Goal: Task Accomplishment & Management: Manage account settings

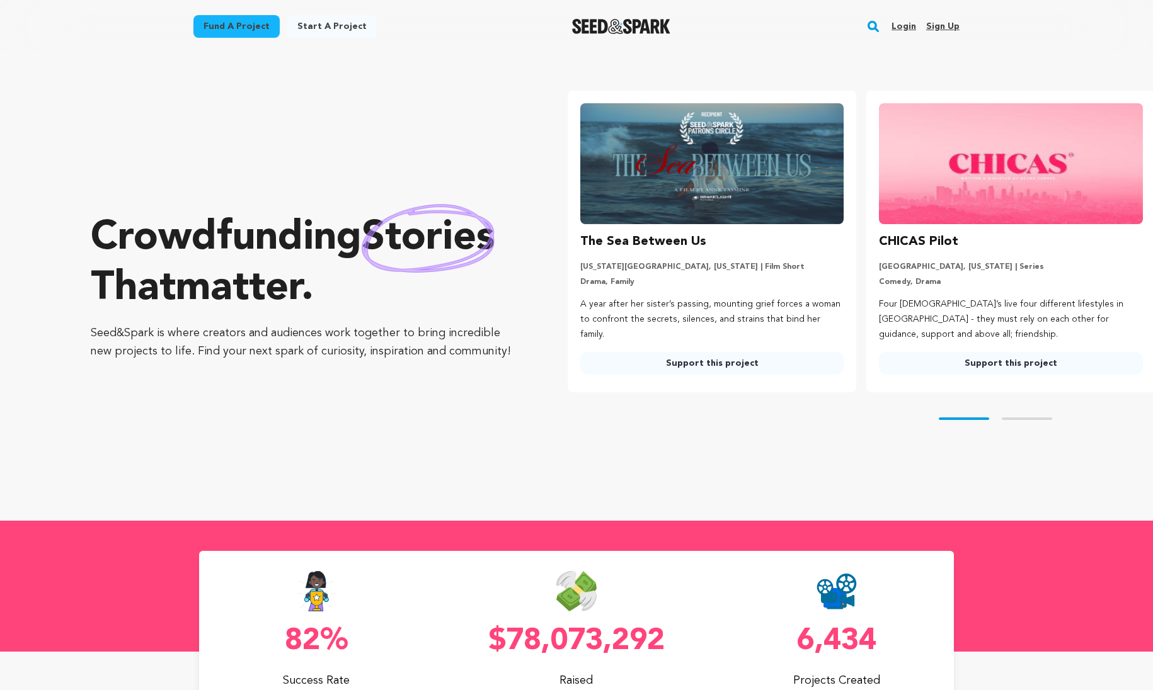
click at [914, 31] on link "Login" at bounding box center [903, 26] width 25 height 20
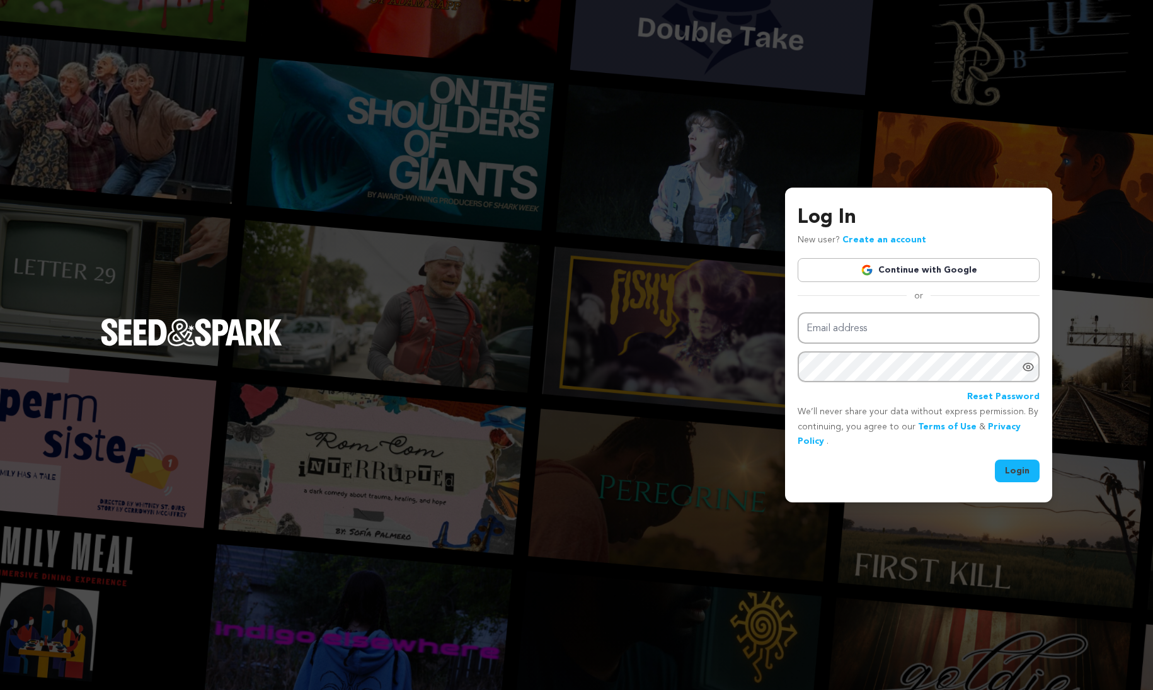
click at [907, 270] on link "Continue with Google" at bounding box center [919, 270] width 242 height 24
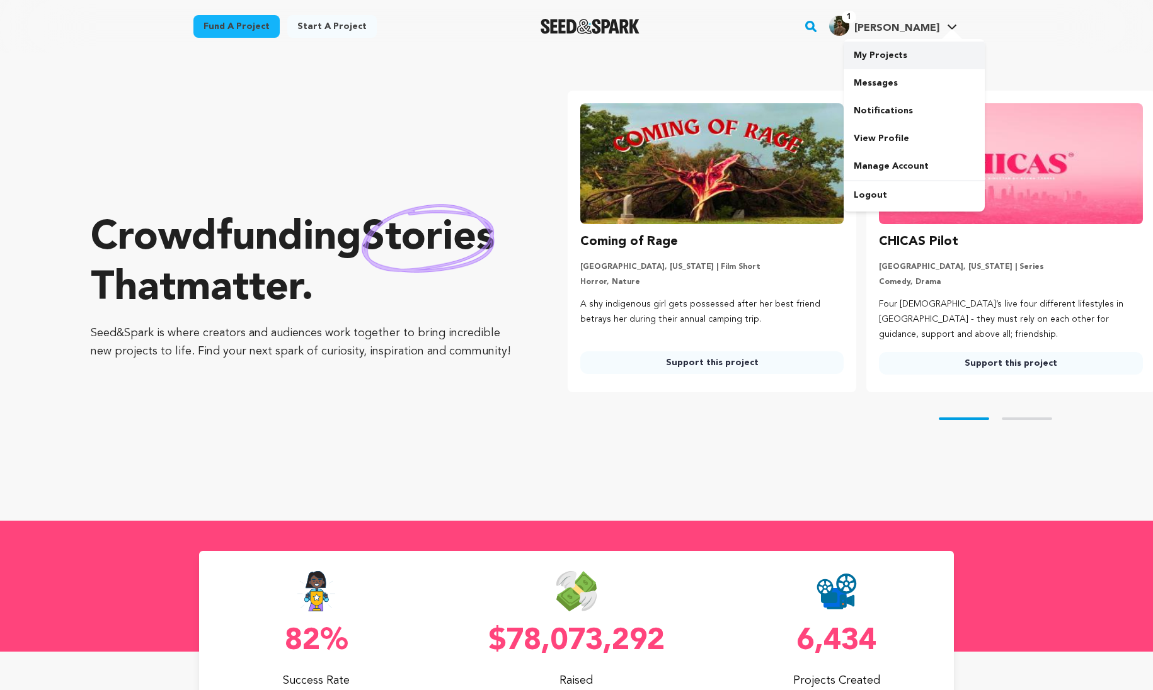
click at [923, 58] on link "My Projects" at bounding box center [914, 56] width 141 height 28
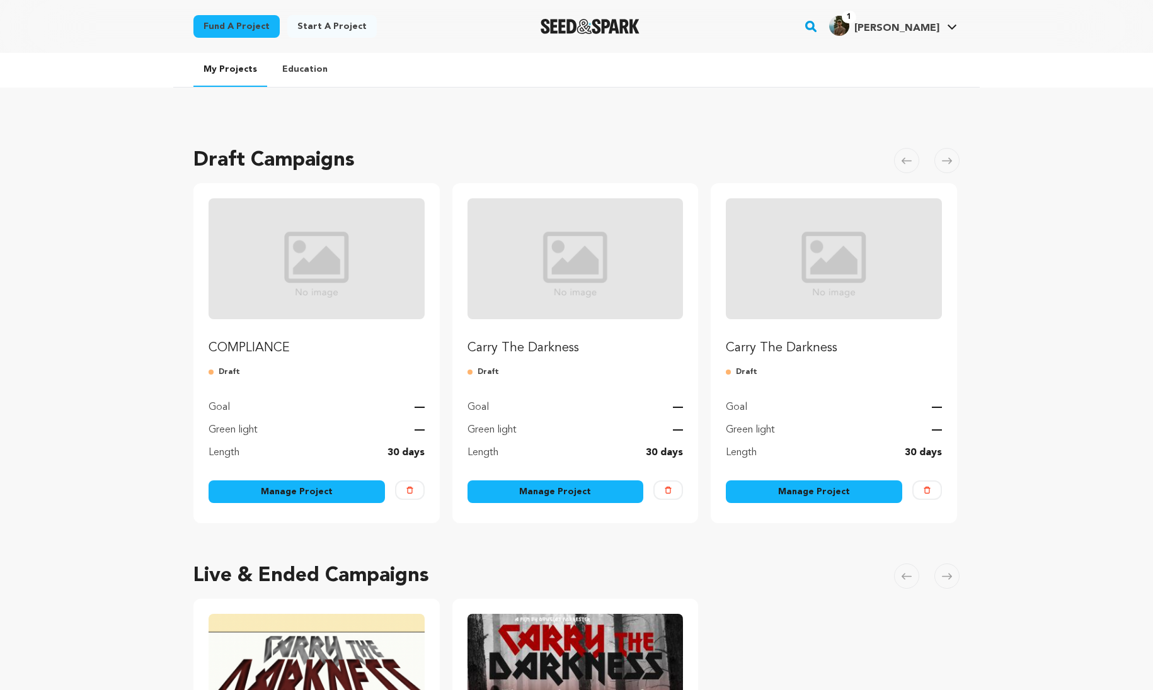
click at [327, 490] on link "Manage Project" at bounding box center [297, 492] width 176 height 23
click at [318, 495] on link "Manage Project" at bounding box center [297, 492] width 176 height 23
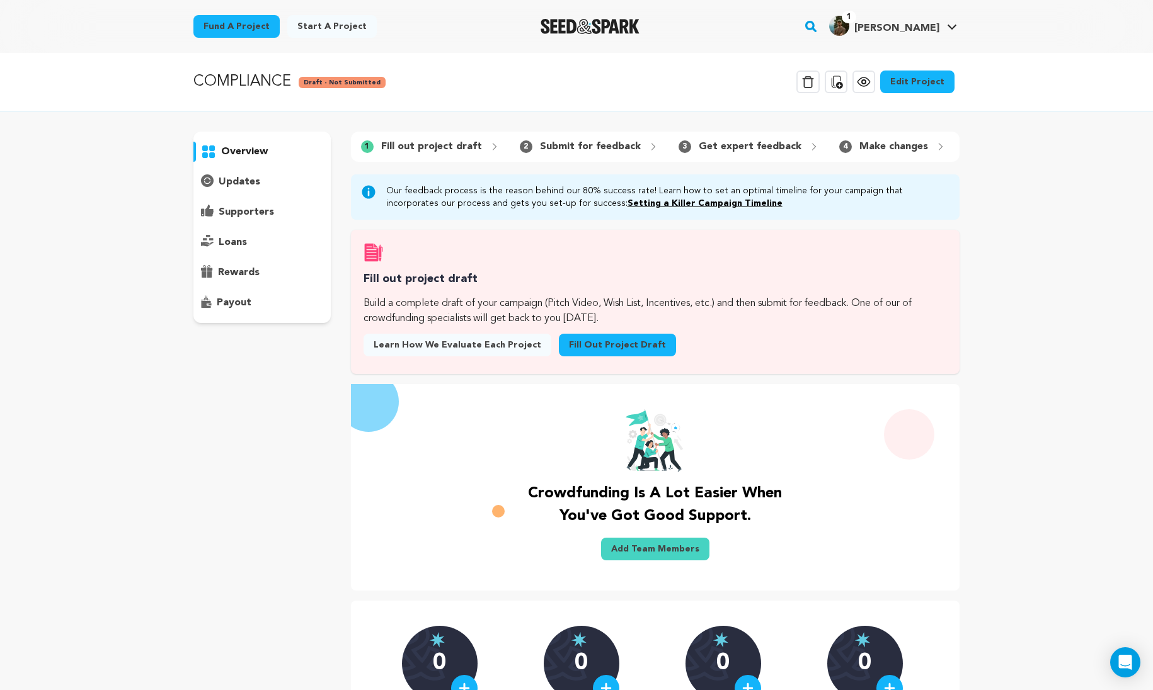
click at [232, 177] on p "updates" at bounding box center [240, 182] width 42 height 15
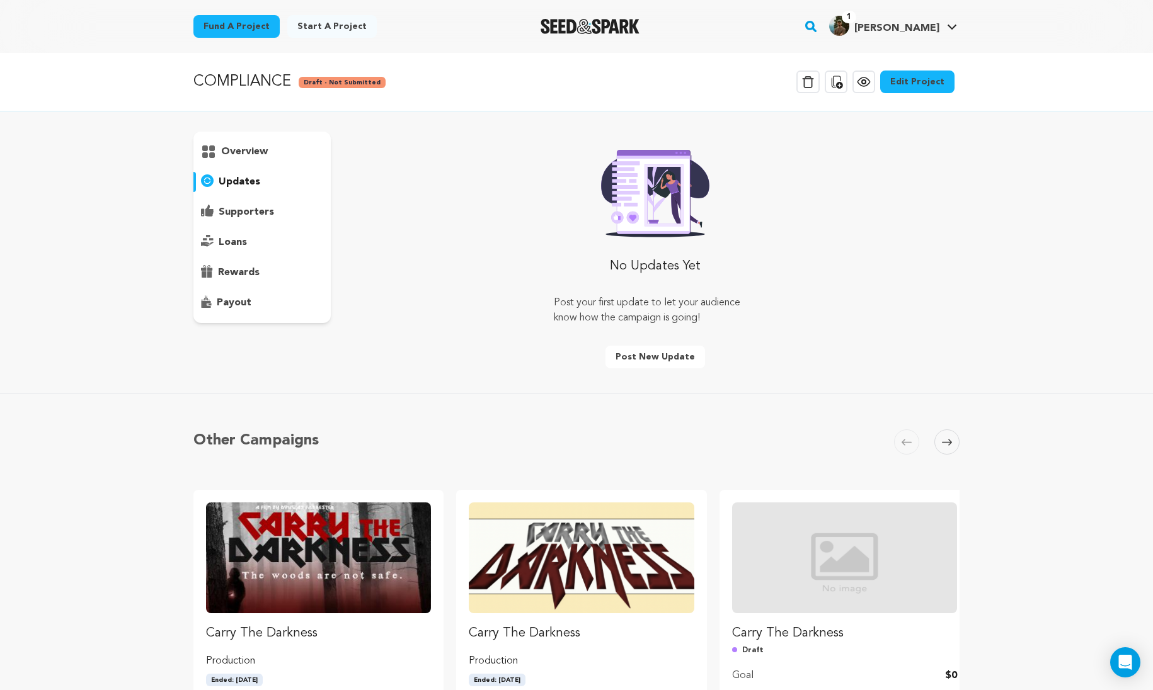
click at [243, 164] on div "overview" at bounding box center [261, 228] width 137 height 192
click at [248, 159] on p "overview" at bounding box center [244, 151] width 47 height 15
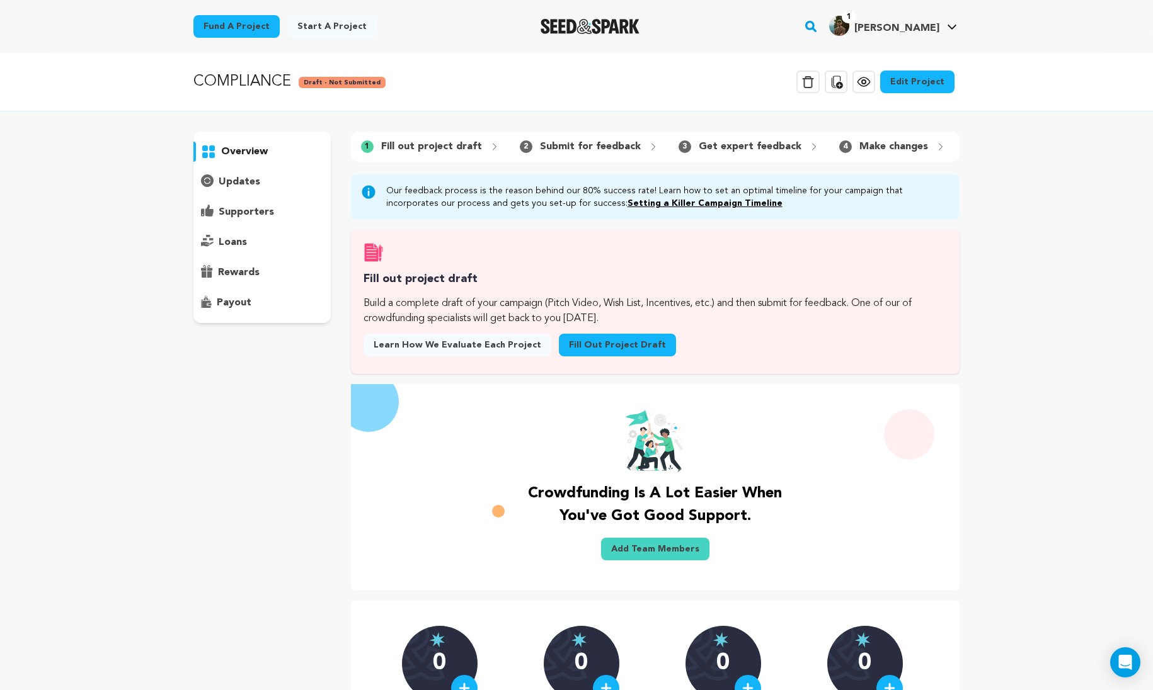
click at [928, 86] on link "Edit Project" at bounding box center [917, 82] width 74 height 23
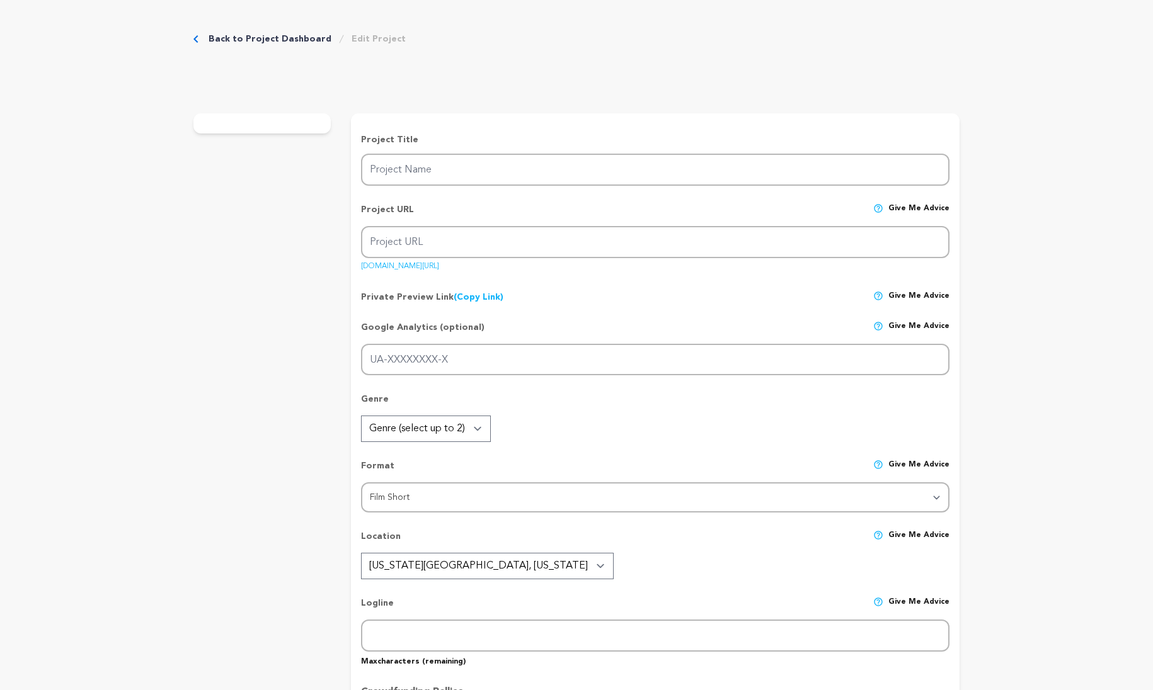
type input "COMPLIANCE"
type input "compliance"
type input "A state-employed waste [PERSON_NAME] loyalty is brought into question by a dyst…"
type textarea "The year is 2037. [PERSON_NAME], a working-class waste miner for a neo-fascist …"
type textarea "Inspired by the dystopian futures of THX1138 and Blade Runner, the desolate ind…"
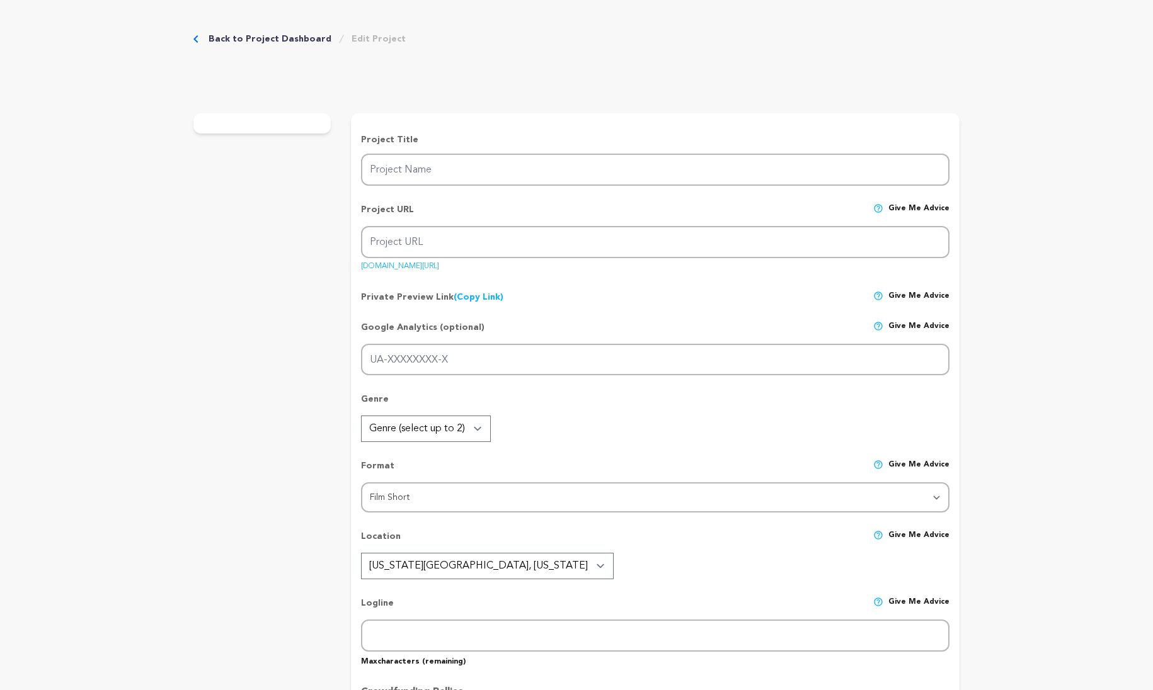
radio input "true"
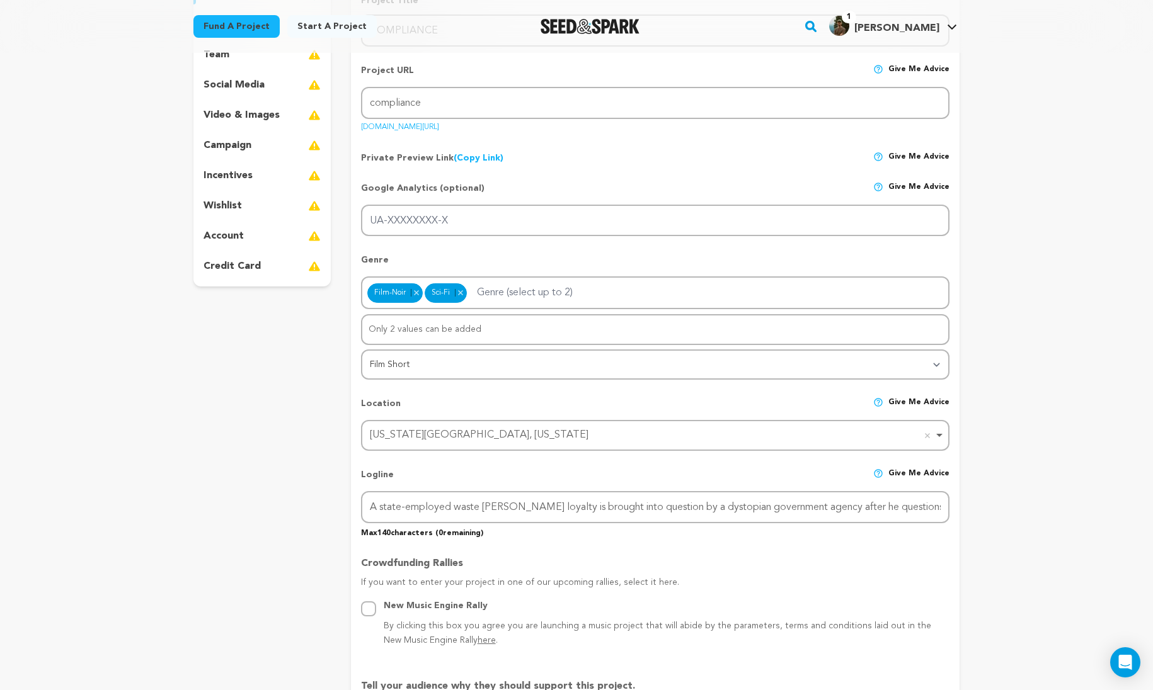
scroll to position [476, 0]
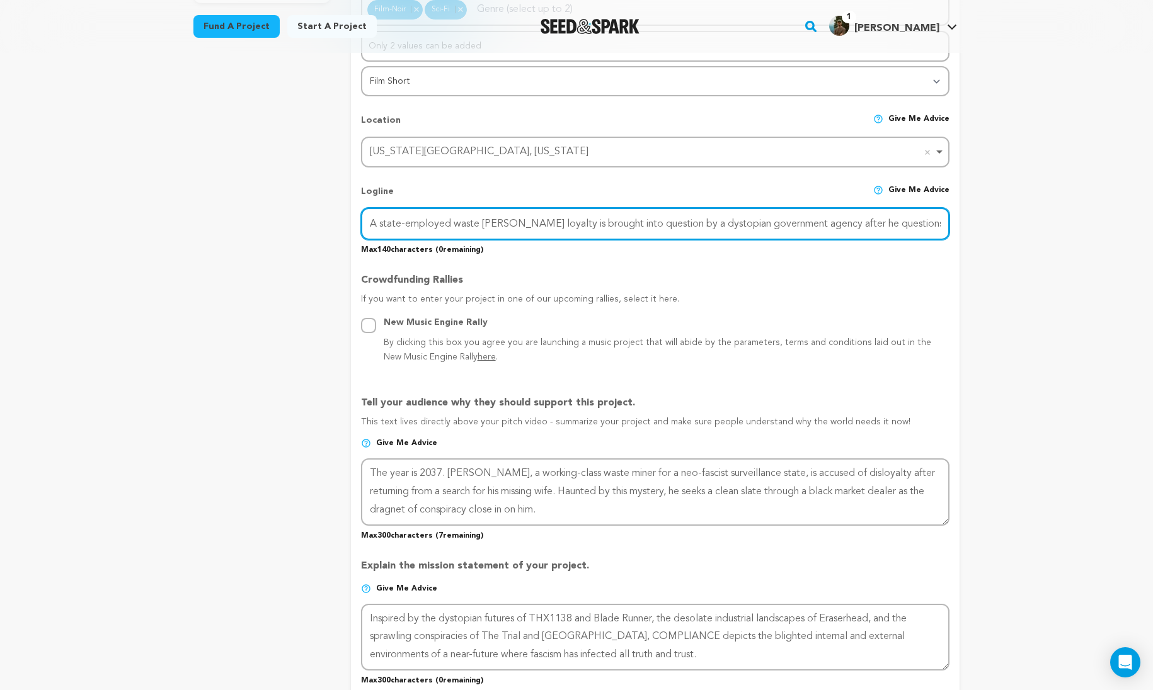
click at [574, 226] on input "A state-employed waste [PERSON_NAME] loyalty is brought into question by a dyst…" at bounding box center [655, 224] width 588 height 32
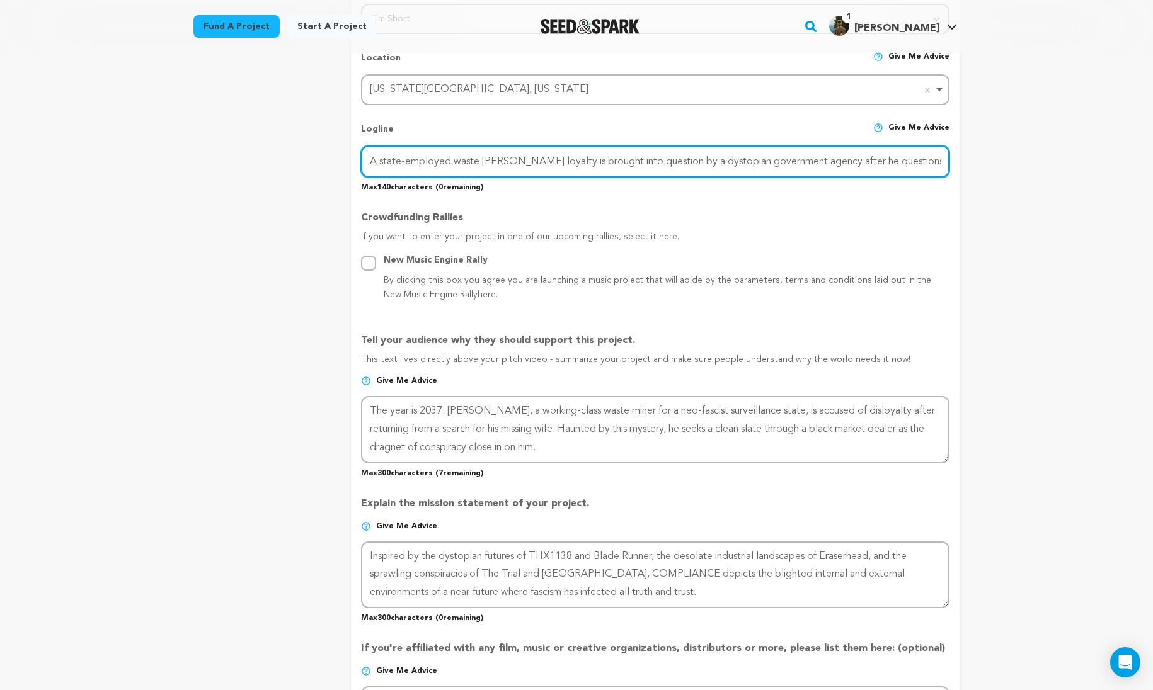
scroll to position [539, 0]
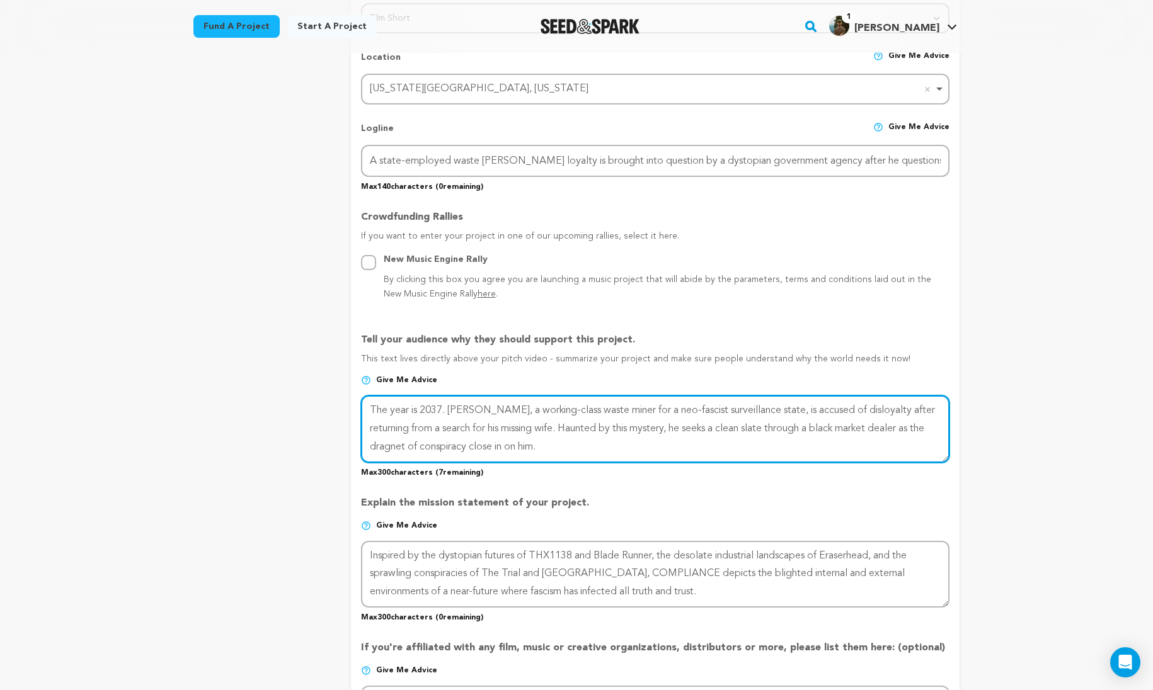
drag, startPoint x: 621, startPoint y: 441, endPoint x: 635, endPoint y: 450, distance: 17.0
click at [621, 441] on textarea at bounding box center [655, 429] width 588 height 67
drag, startPoint x: 612, startPoint y: 450, endPoint x: 334, endPoint y: 404, distance: 282.2
click at [334, 404] on div "project story team social media video & images campaign incentives wishlist" at bounding box center [576, 357] width 766 height 1458
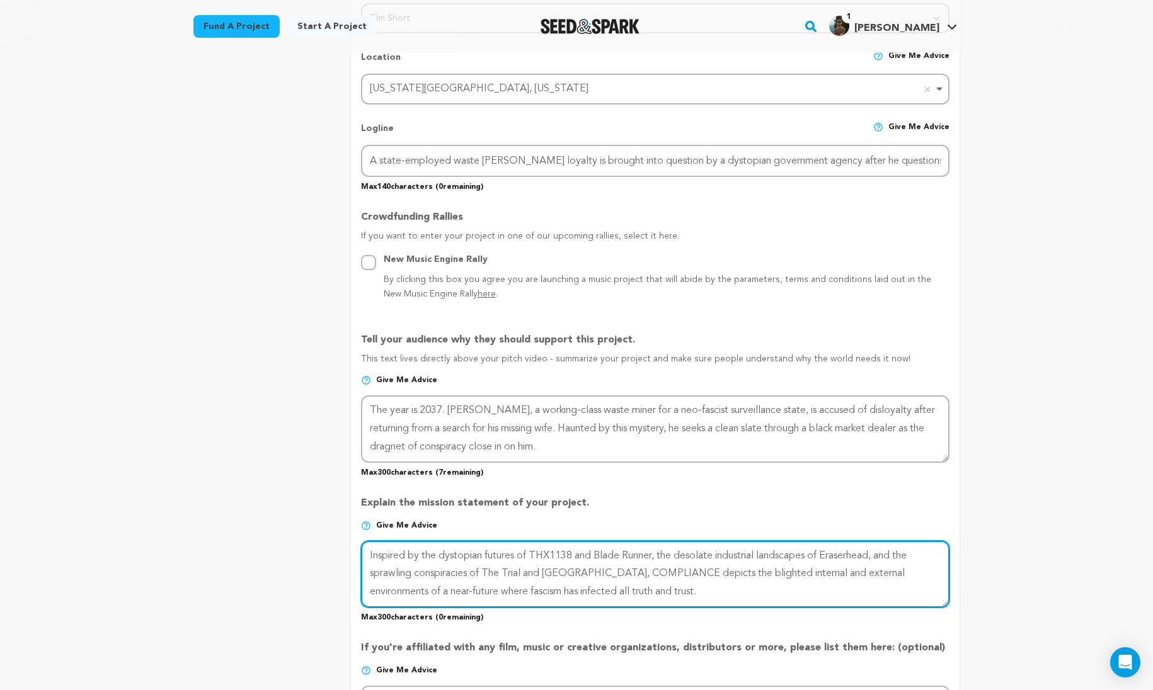
drag, startPoint x: 631, startPoint y: 590, endPoint x: 289, endPoint y: 554, distance: 344.6
click at [289, 554] on div "project story team social media video & images campaign incentives wishlist" at bounding box center [576, 357] width 766 height 1458
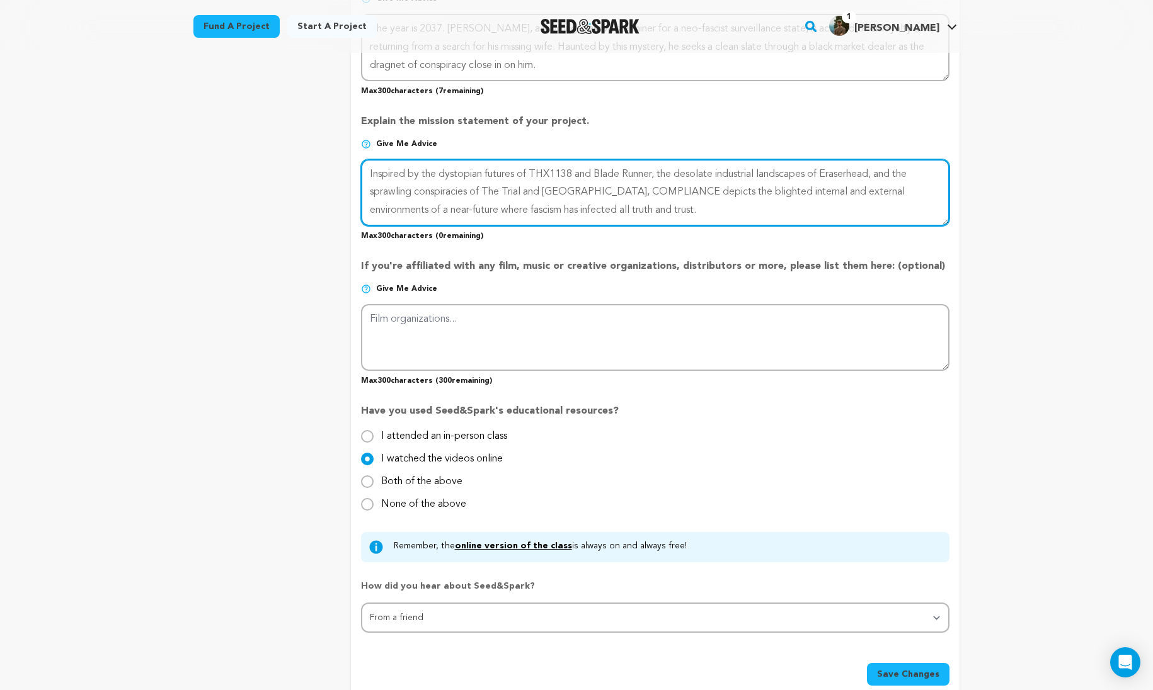
scroll to position [881, 0]
